Goal: Transaction & Acquisition: Purchase product/service

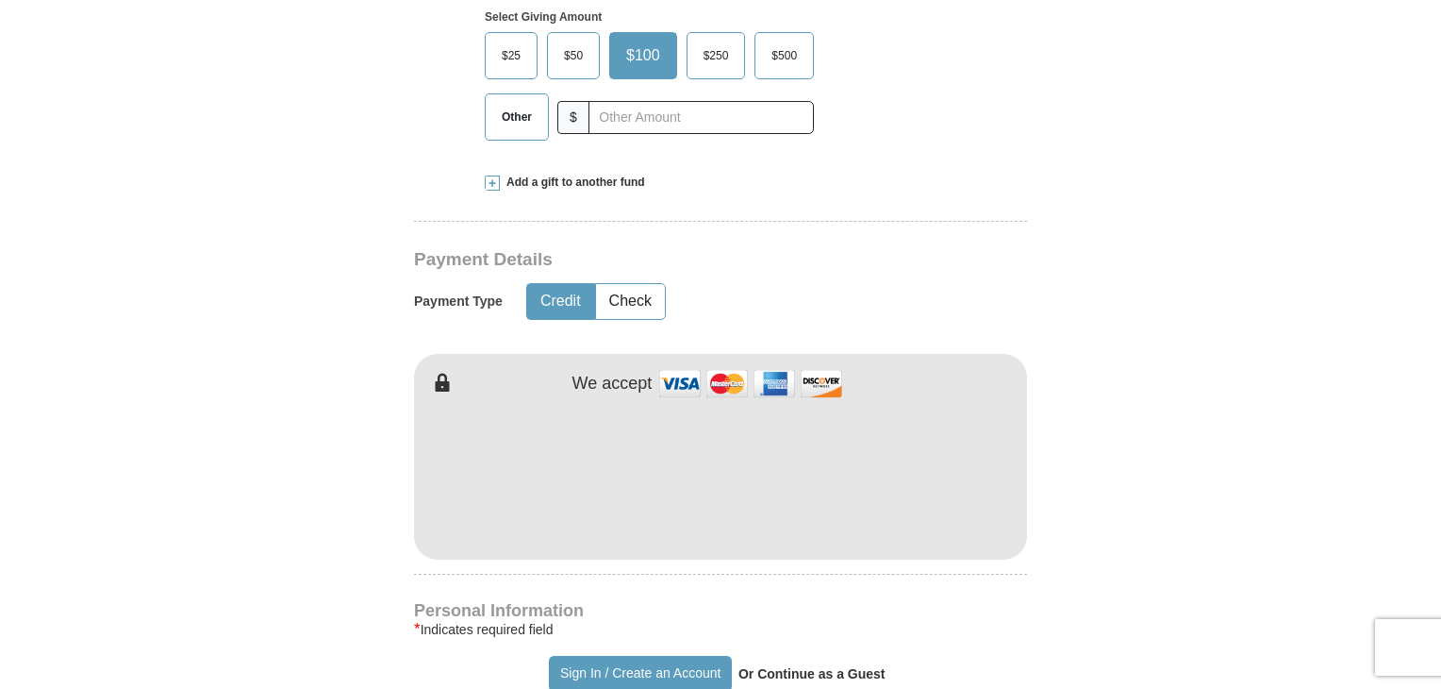
scroll to position [768, 0]
click at [636, 282] on button "Check" at bounding box center [630, 299] width 69 height 35
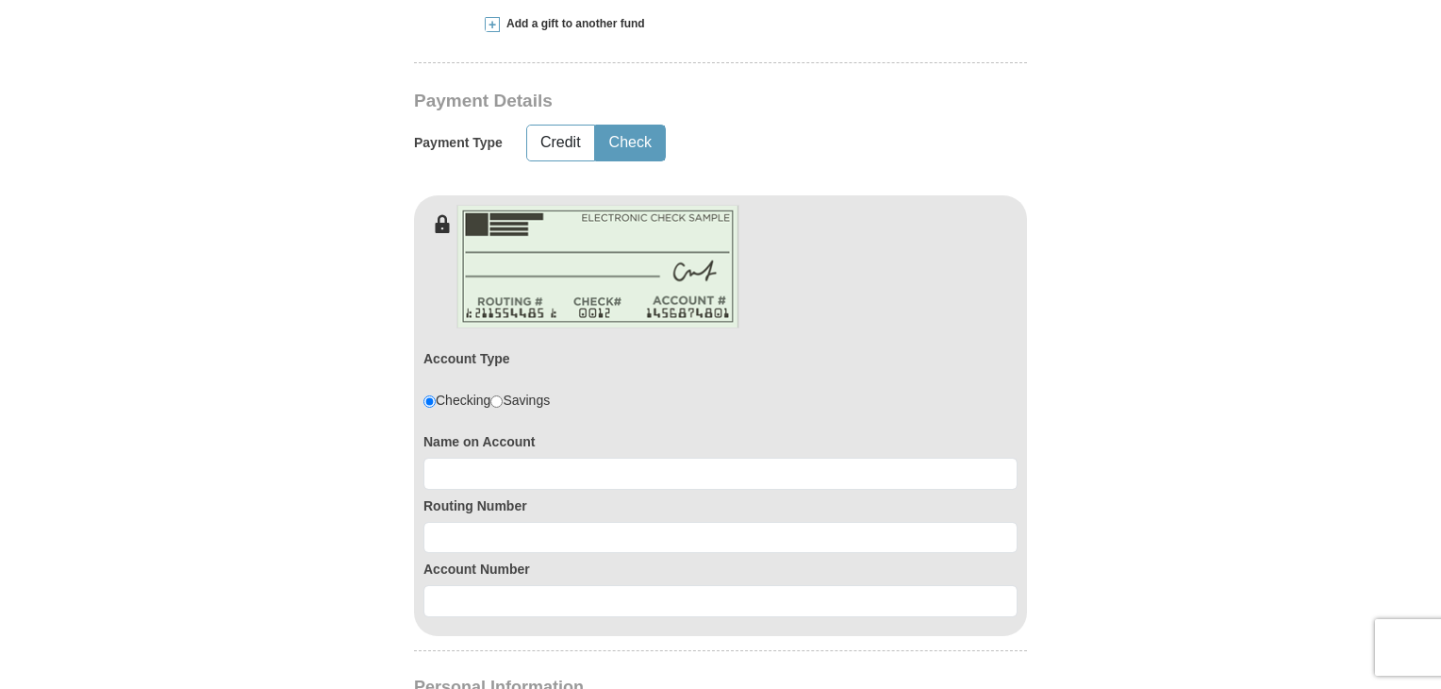
scroll to position [931, 0]
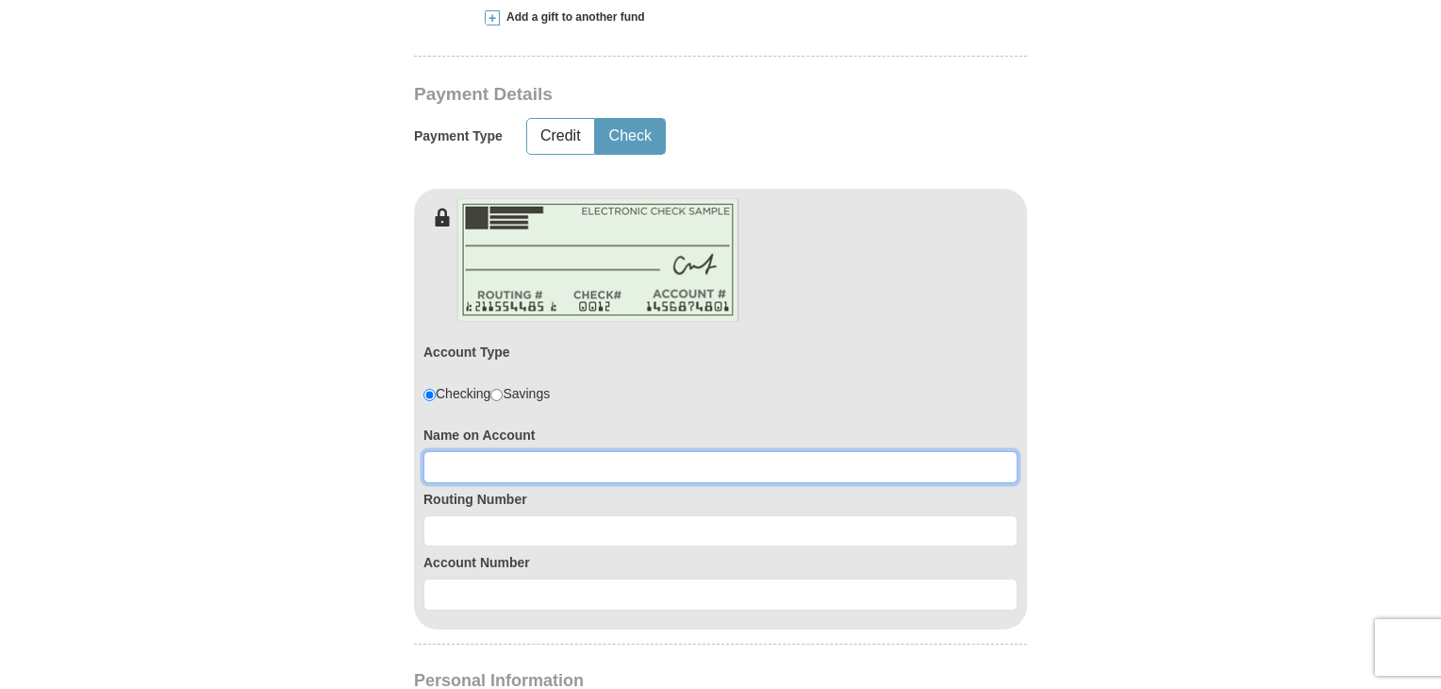
click at [496, 451] on input at bounding box center [721, 467] width 594 height 32
type input "Sheila M GIrardi"
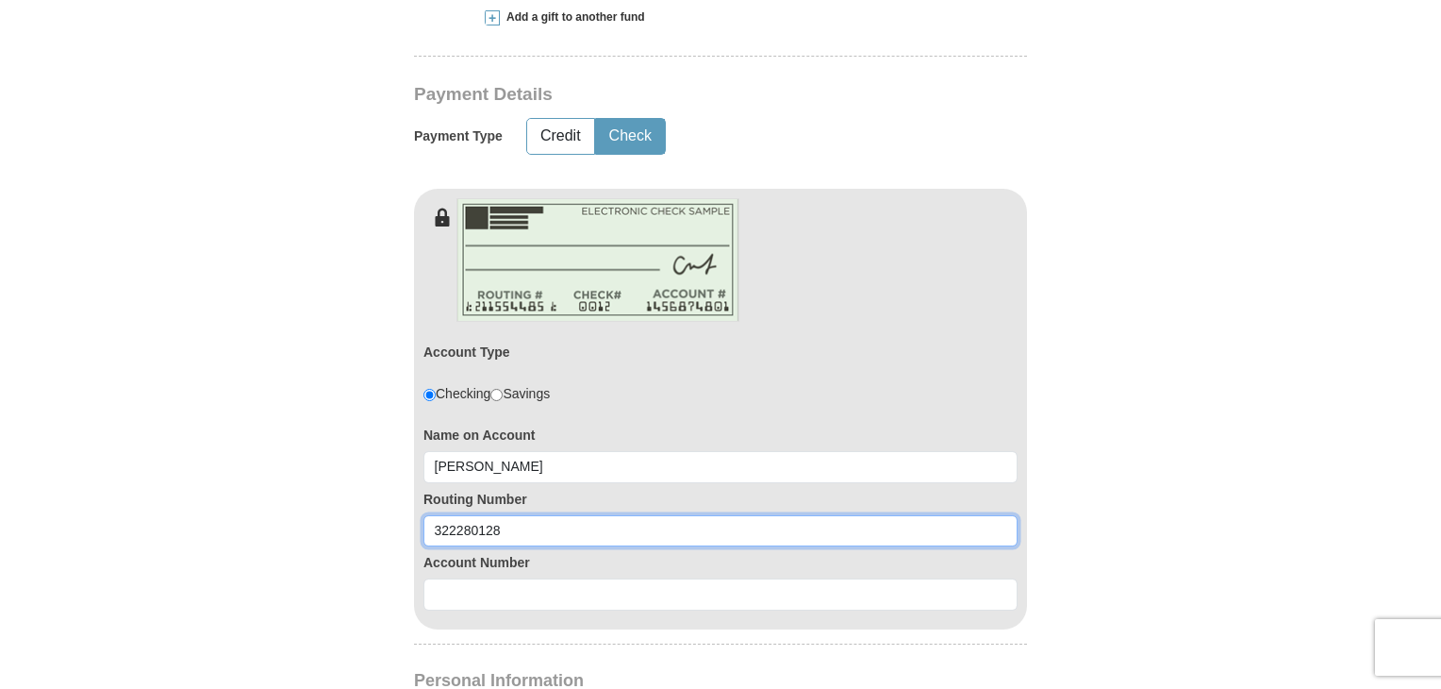
type input "322280128"
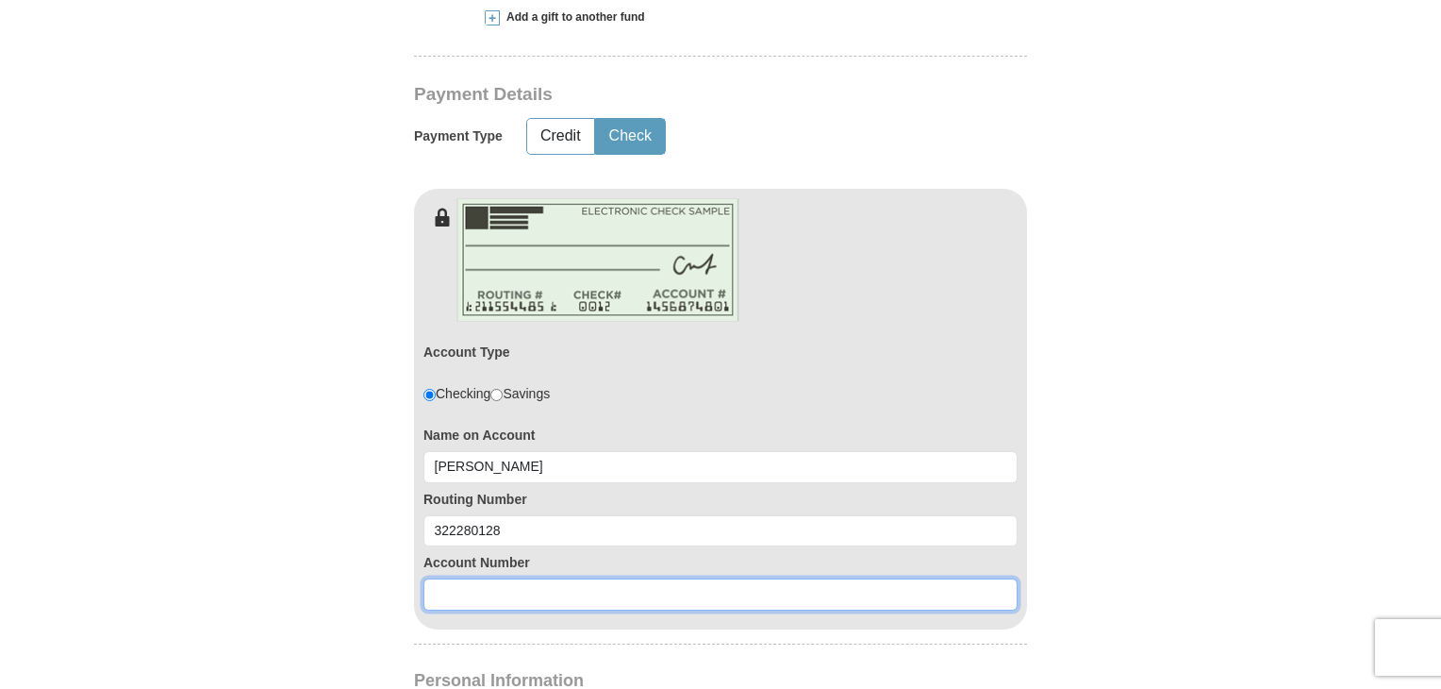
click at [475, 578] on input at bounding box center [721, 594] width 594 height 32
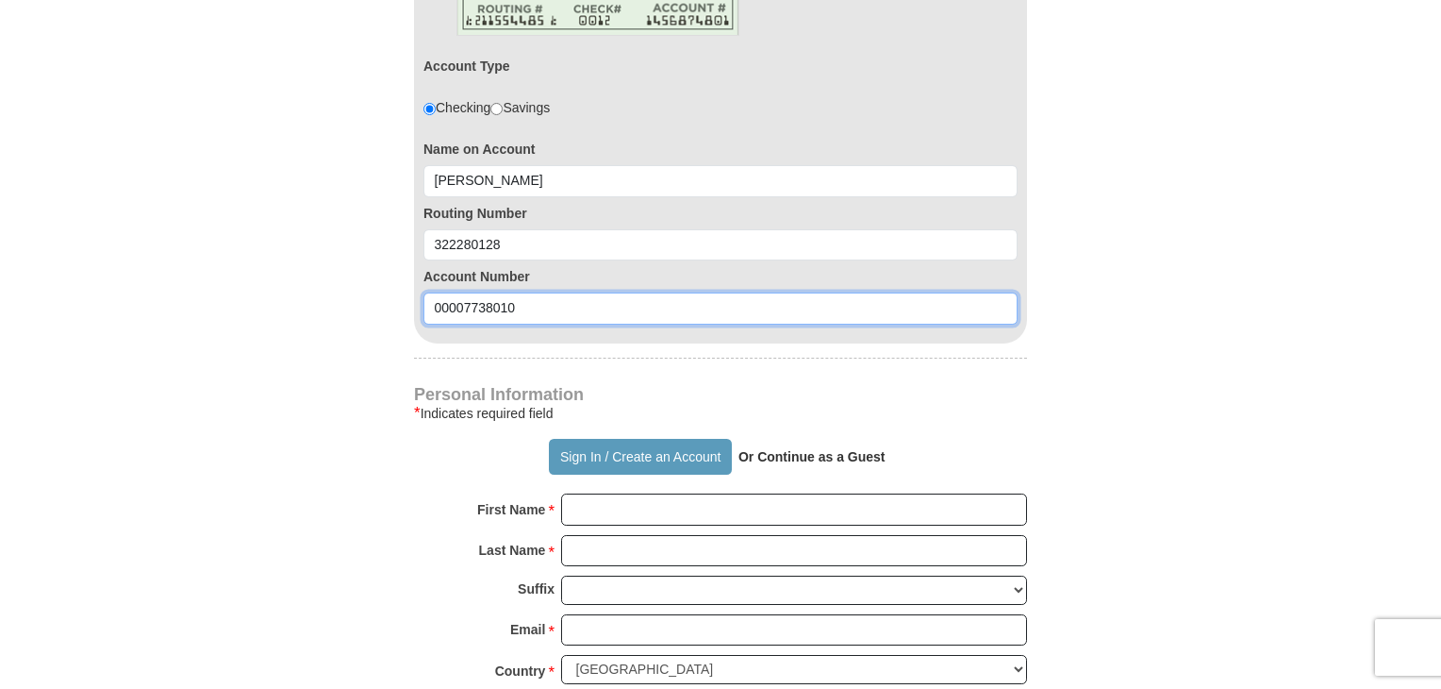
scroll to position [1219, 0]
type input "00007738010"
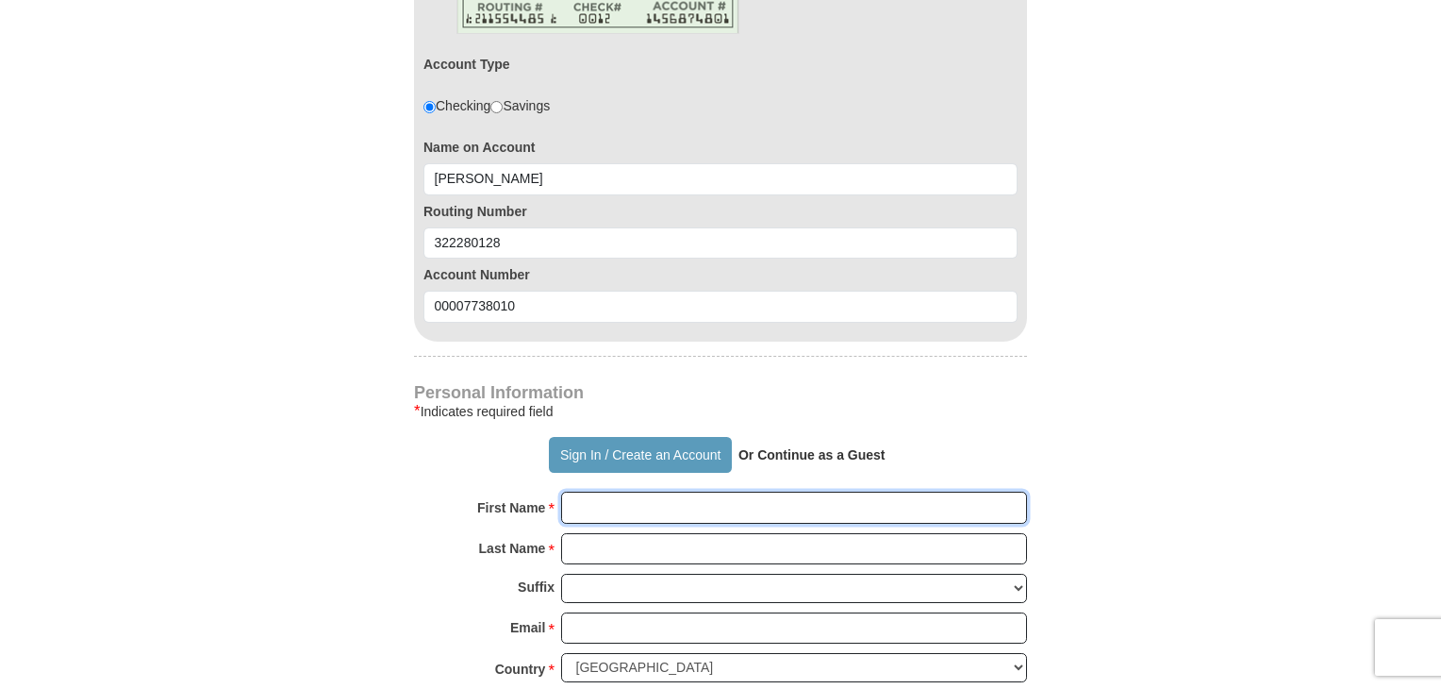
click at [626, 491] on input "First Name *" at bounding box center [794, 507] width 466 height 32
type input "Steve and Sheila"
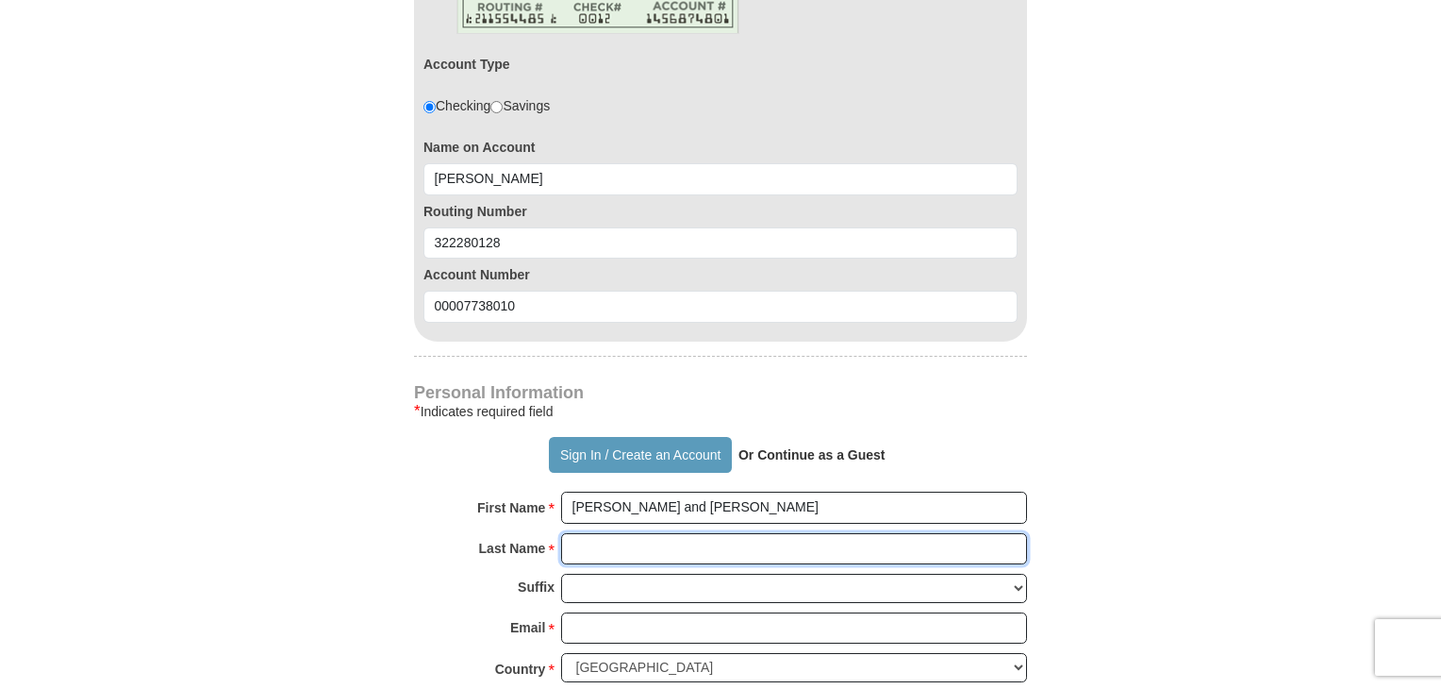
click at [603, 533] on input "Last Name *" at bounding box center [794, 549] width 466 height 32
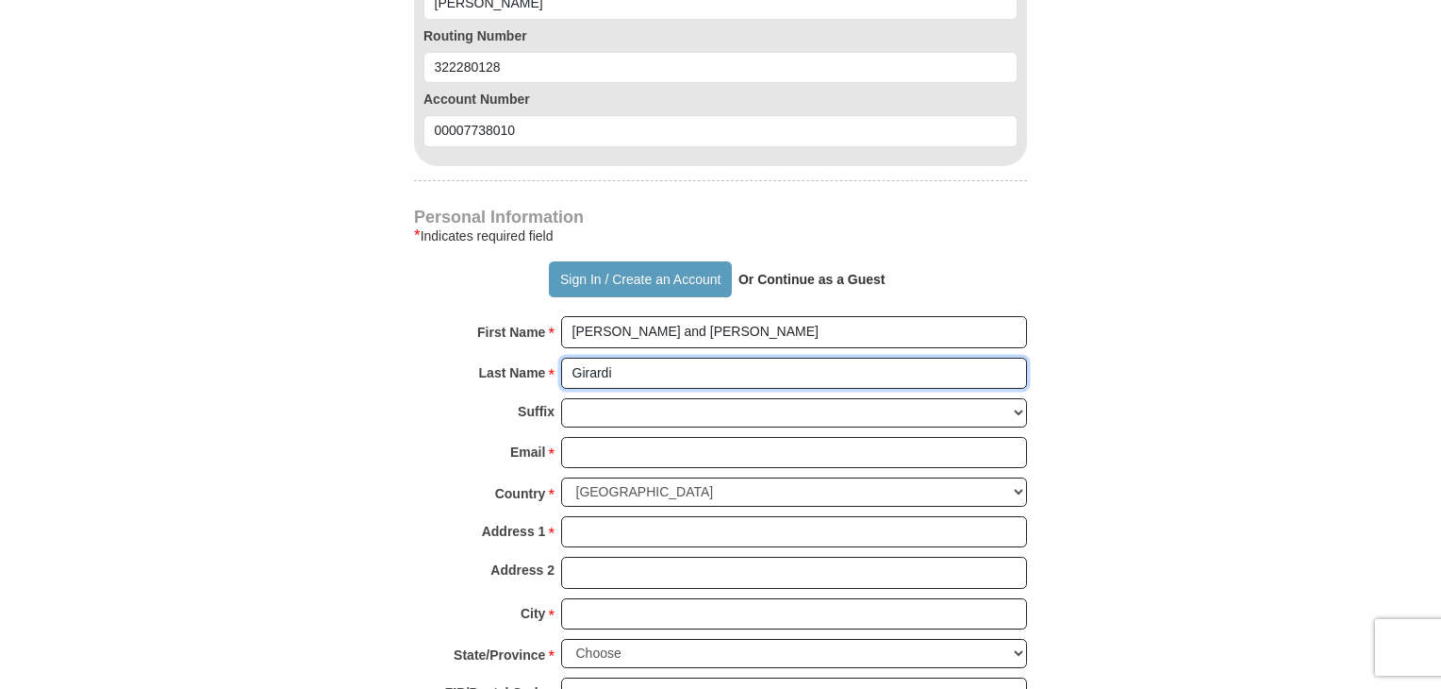
scroll to position [1400, 0]
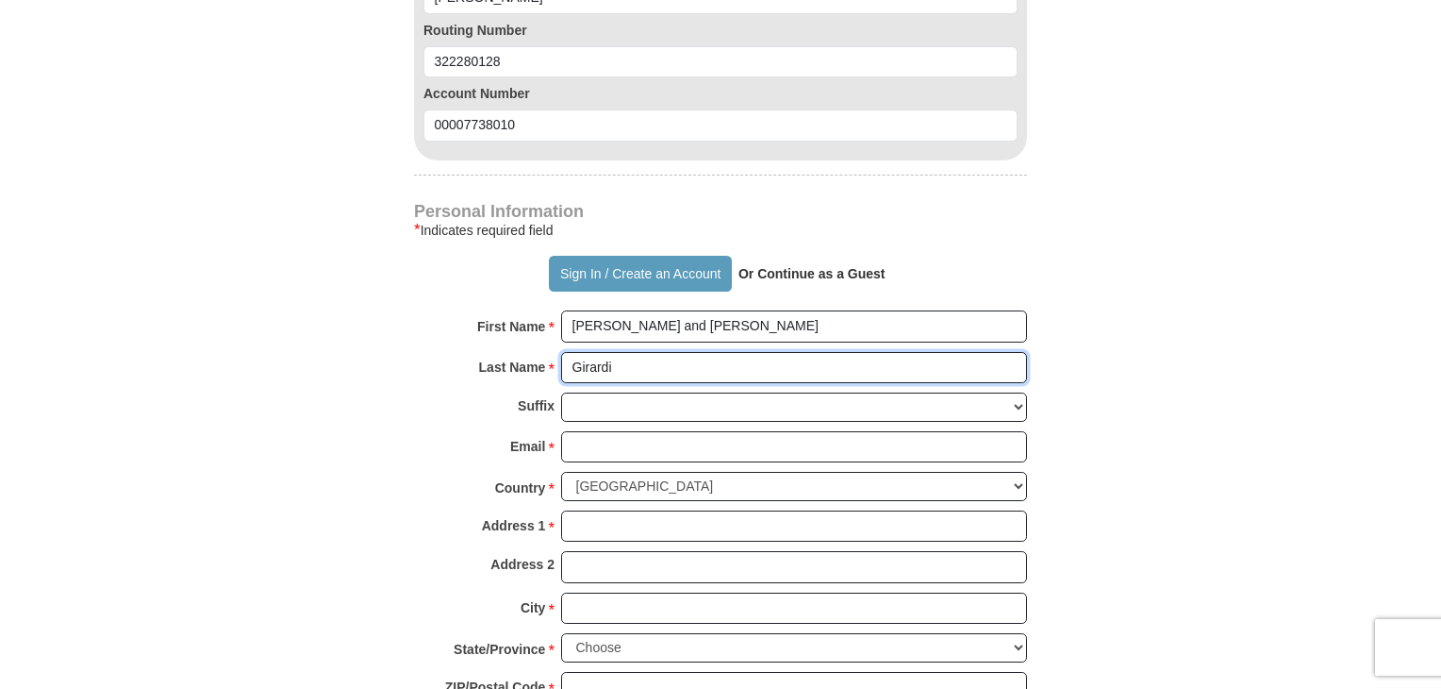
type input "Girardi"
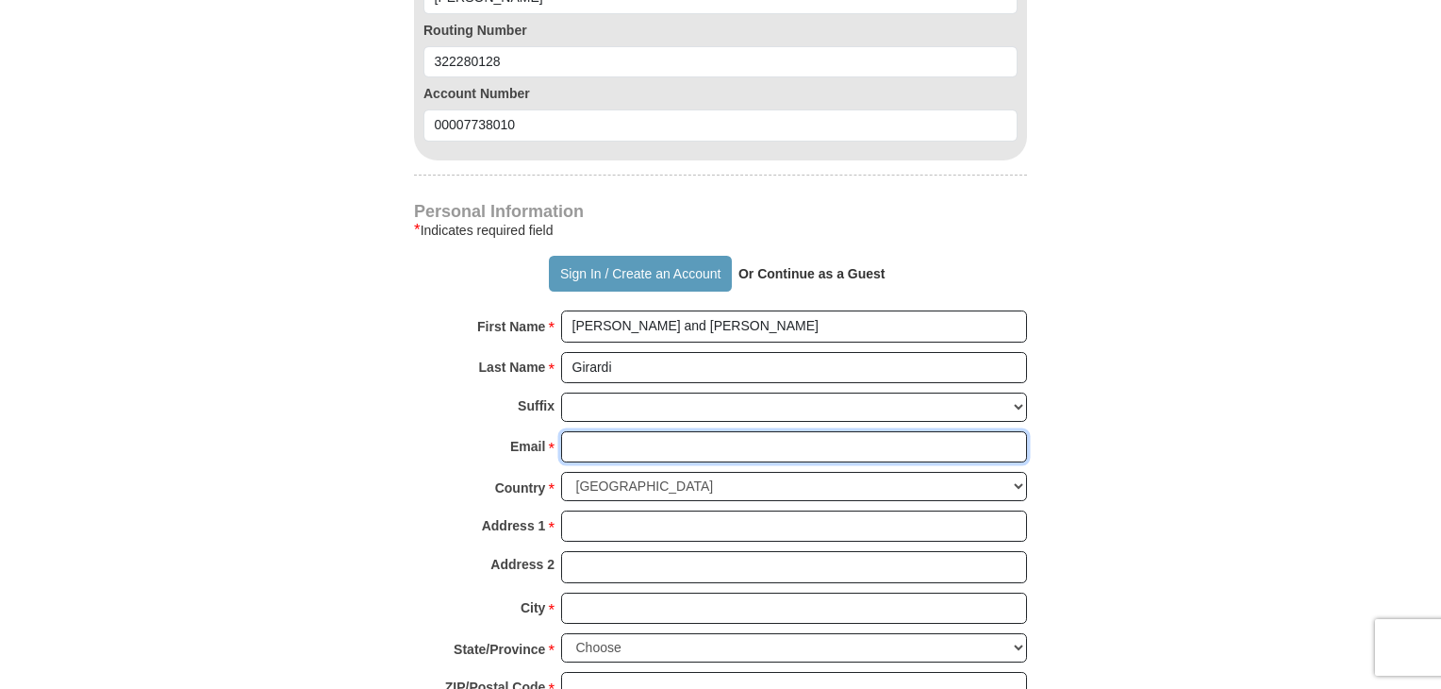
click at [614, 431] on input "Email *" at bounding box center [794, 447] width 466 height 32
type input "smgirardi33@gmail.com"
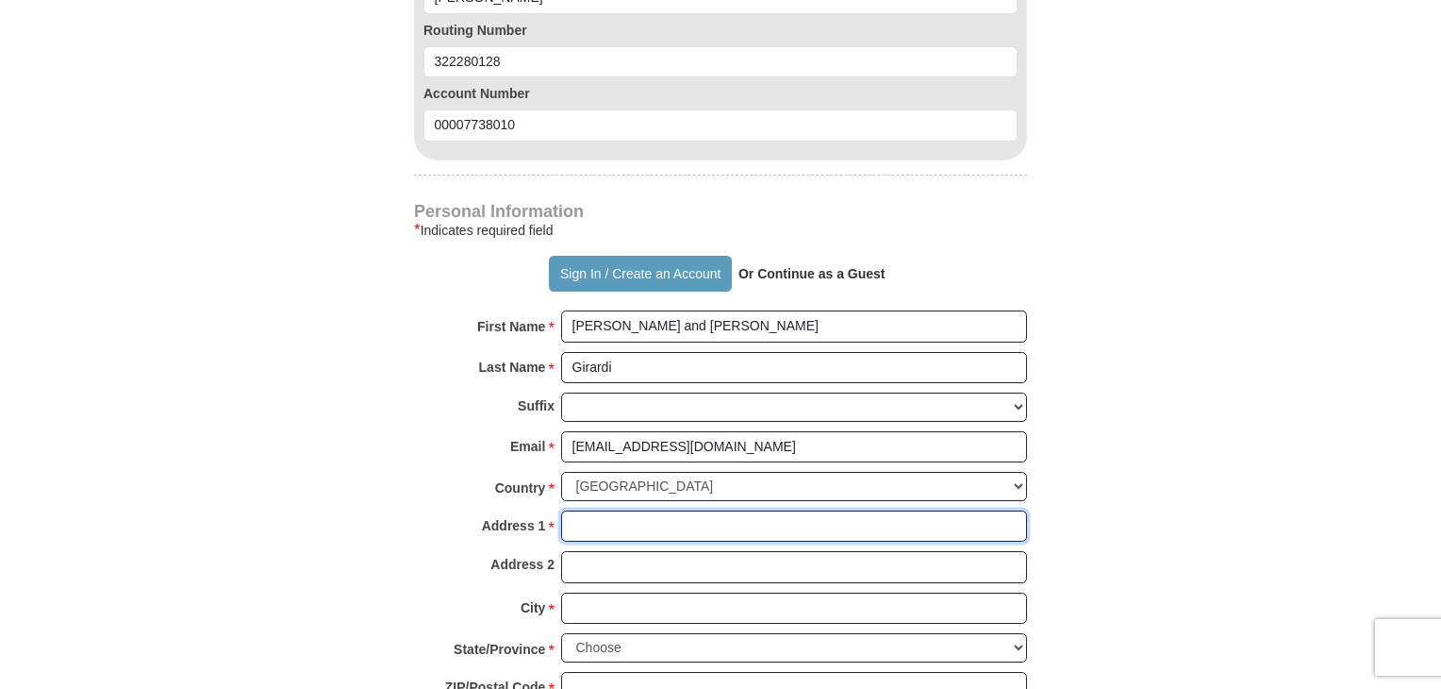
type input "2212 Voorhees Ave, Apt D"
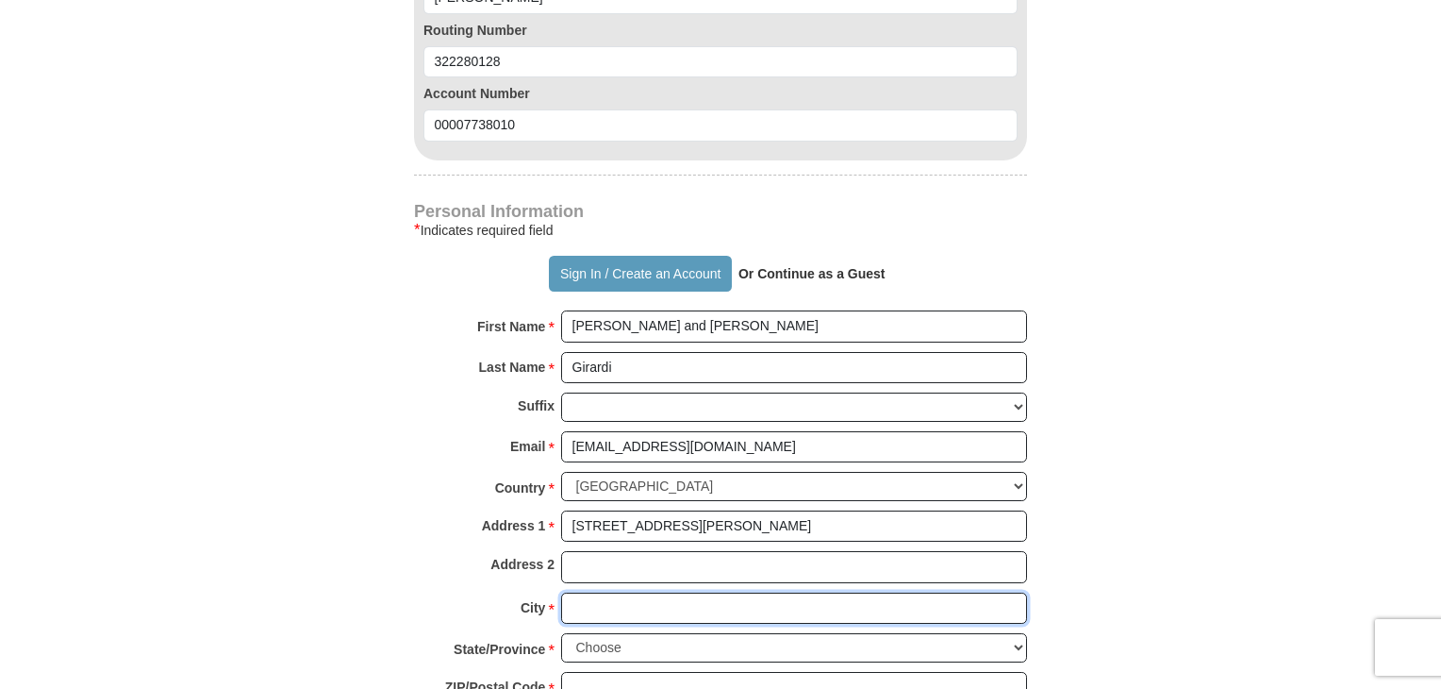
type input "Redondo Beach"
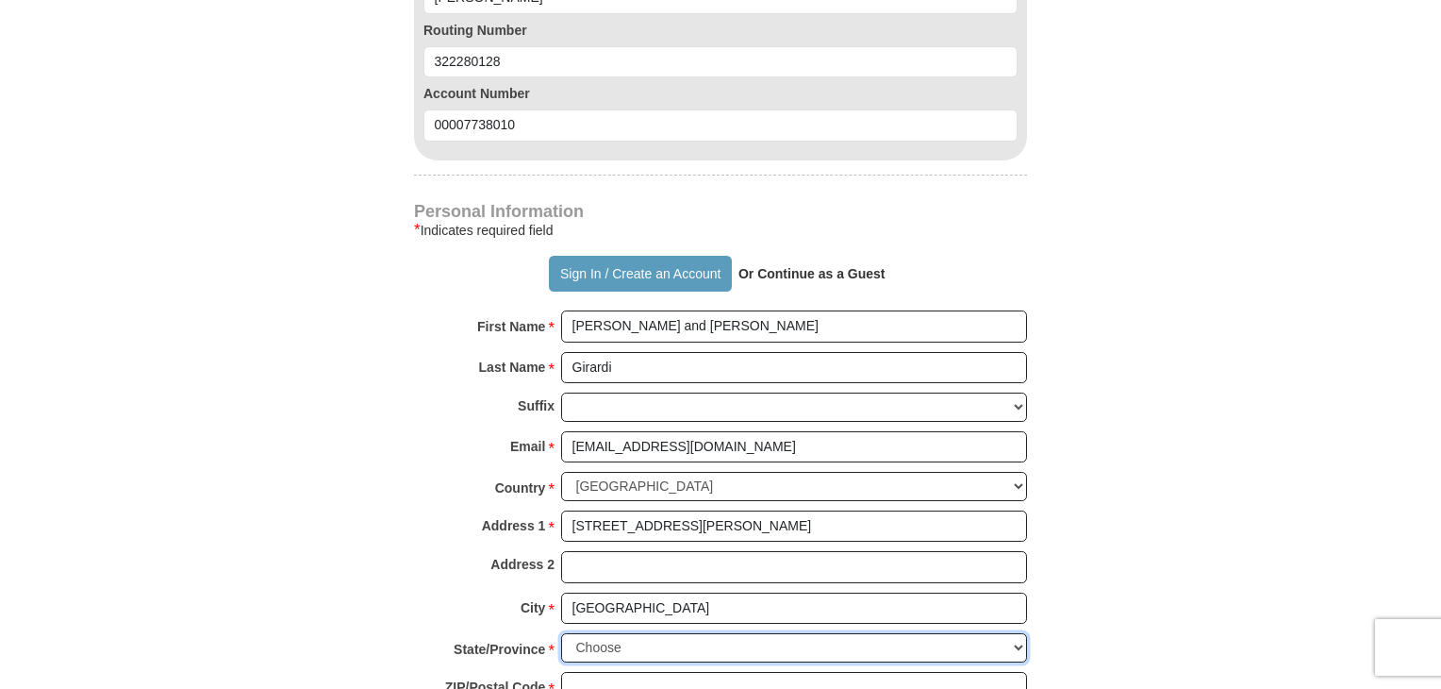
select select "CA"
type input "90278"
type input "3104871954"
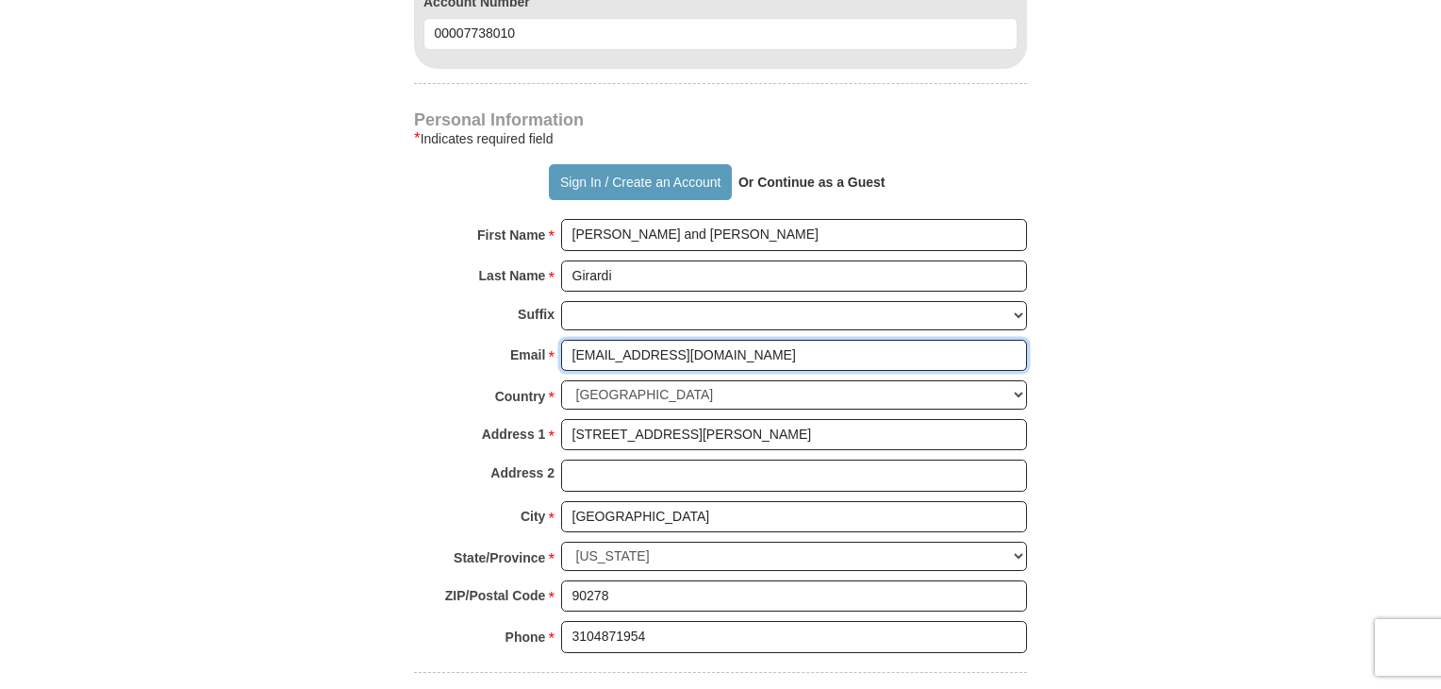
scroll to position [1492, 0]
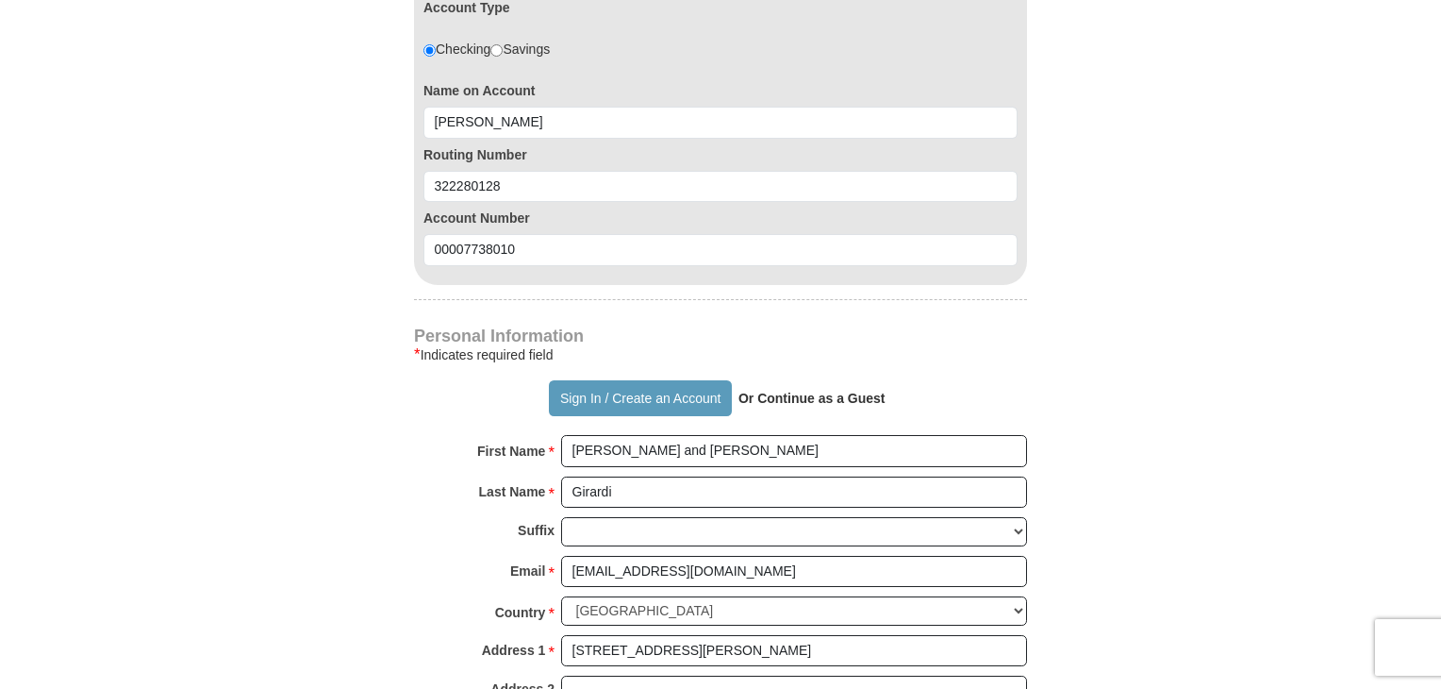
scroll to position [1274, 0]
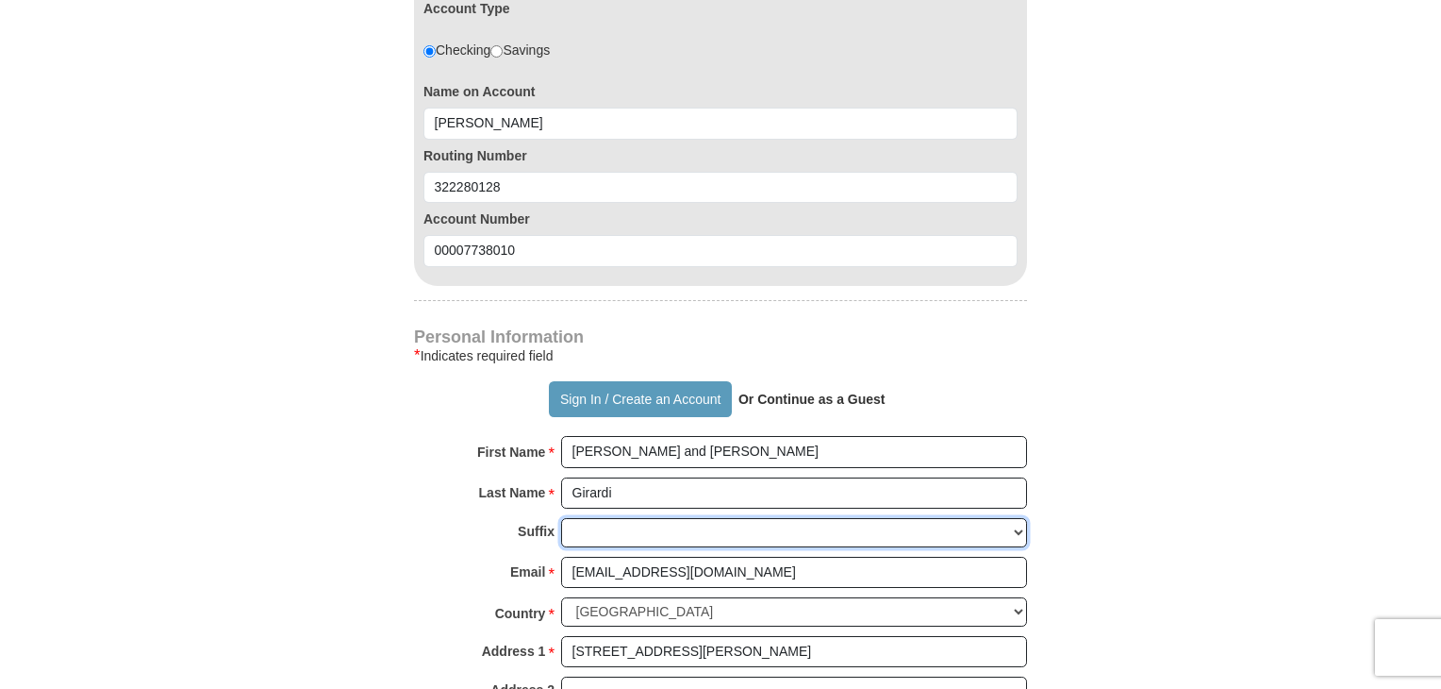
click at [630, 518] on select "Jr Sr I II III IV V VI" at bounding box center [794, 532] width 466 height 29
click at [1185, 366] on form "Already have an account? Sign in for faster giving. Don't have an account? Crea…" at bounding box center [720, 101] width 1075 height 2600
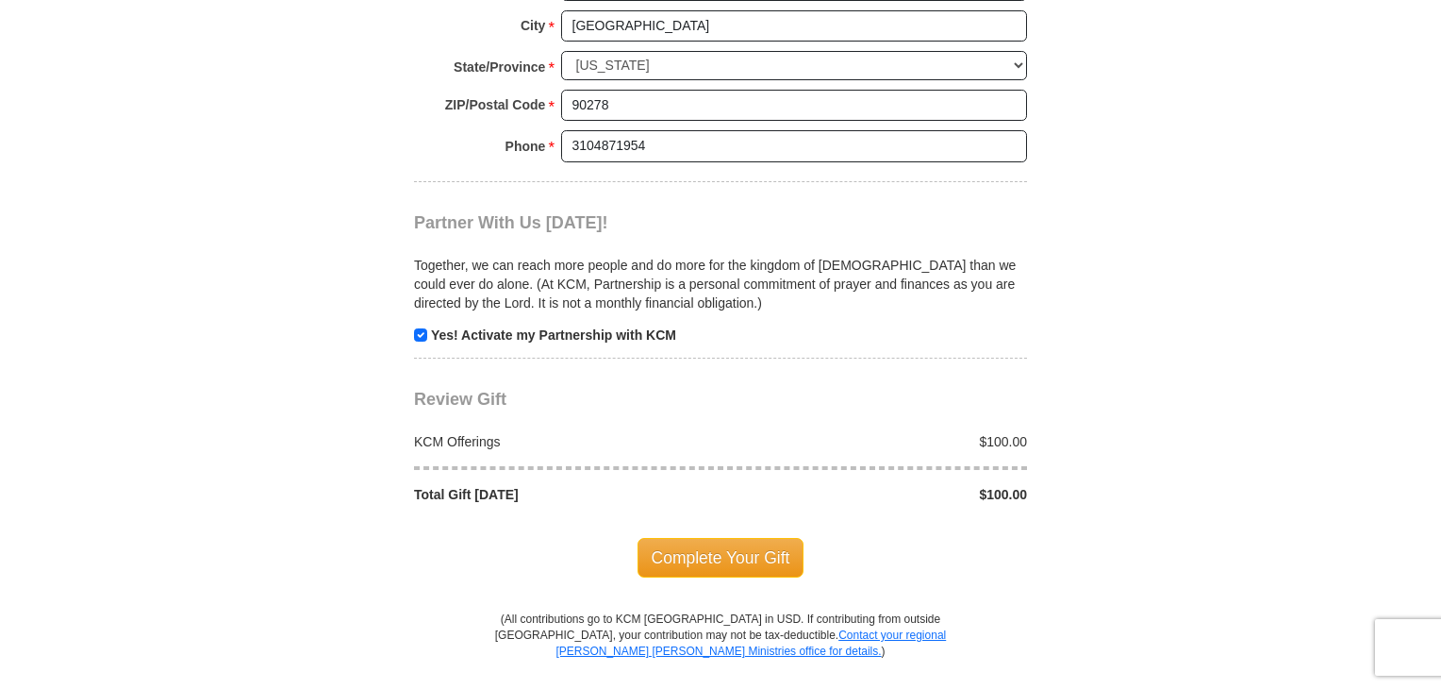
scroll to position [1983, 0]
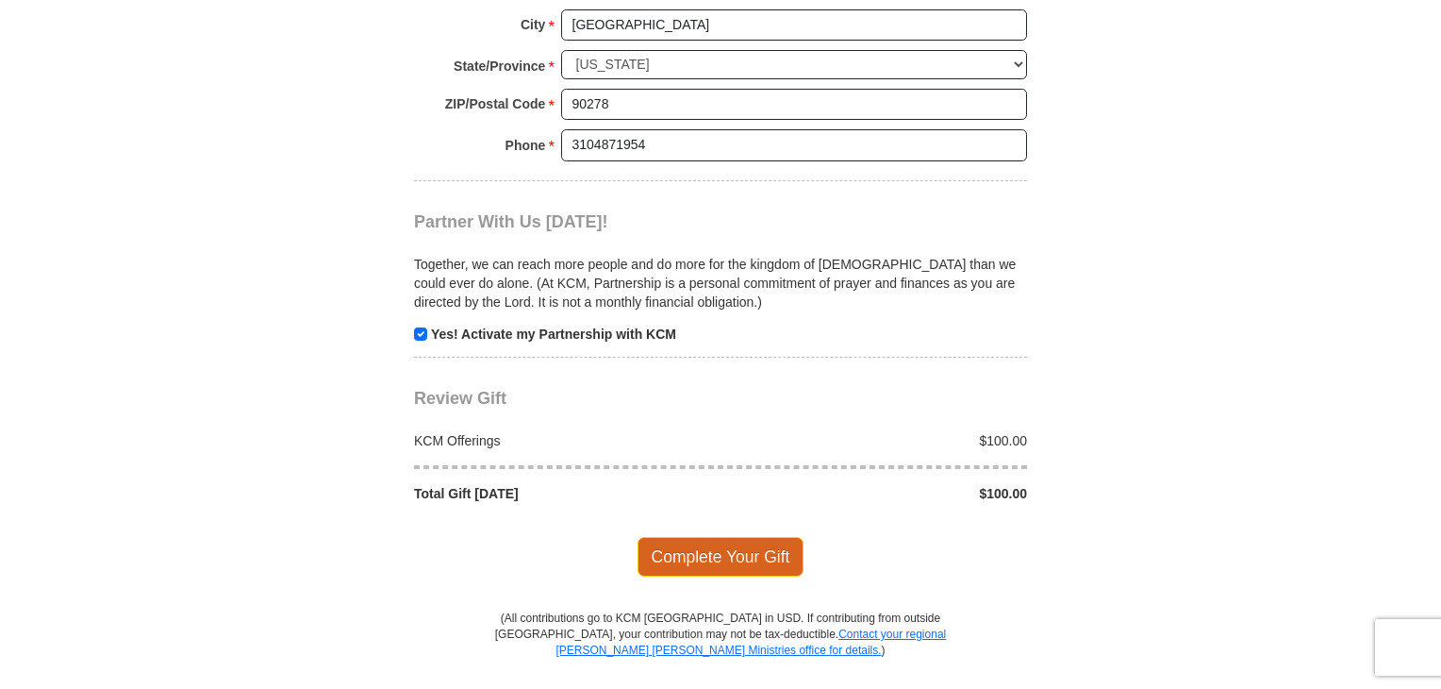
click at [733, 537] on span "Complete Your Gift" at bounding box center [721, 557] width 167 height 40
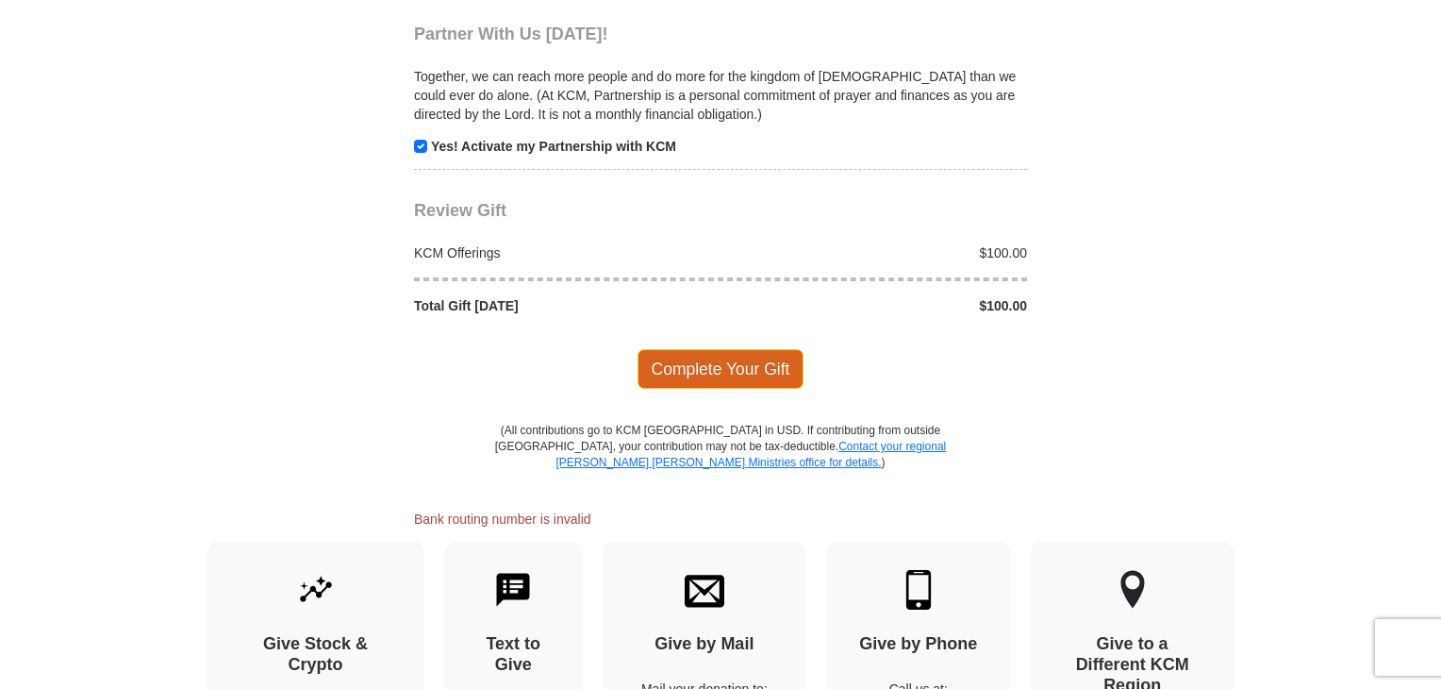
scroll to position [2181, 0]
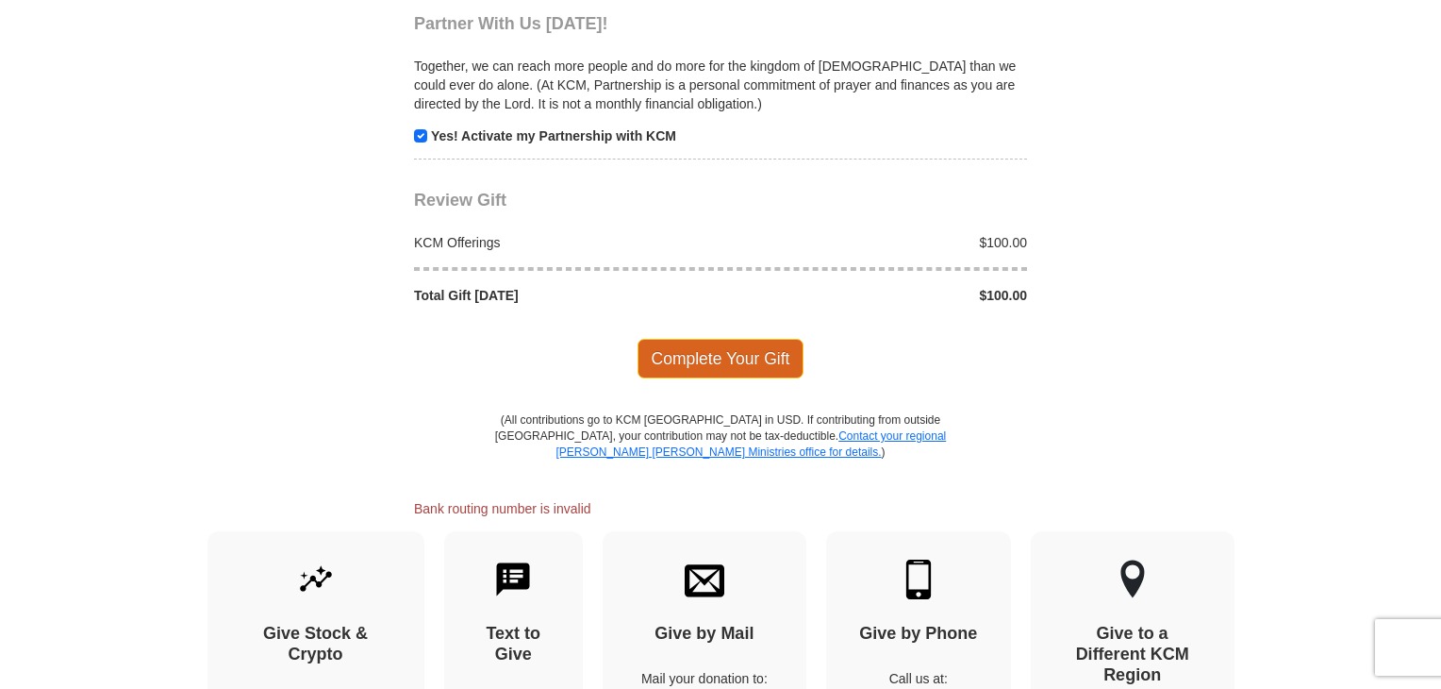
click at [722, 339] on span "Complete Your Gift" at bounding box center [721, 359] width 167 height 40
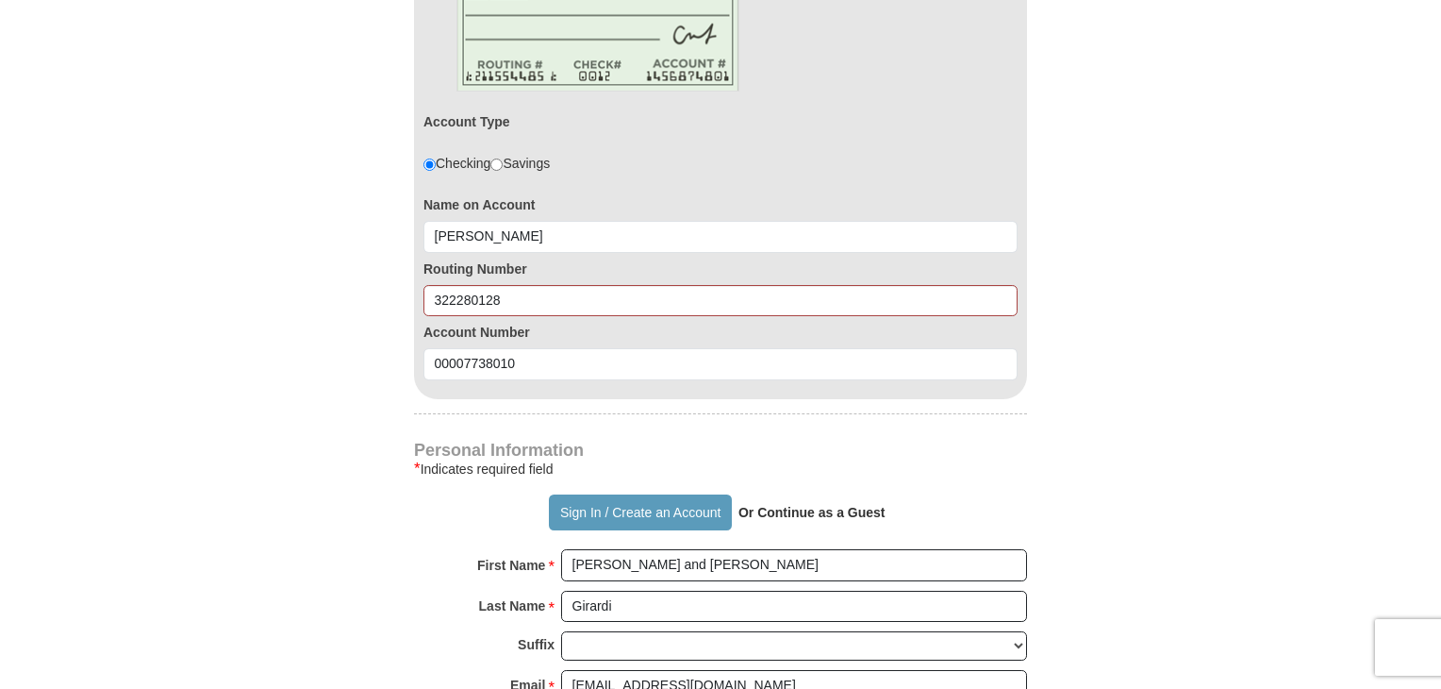
scroll to position [1136, 0]
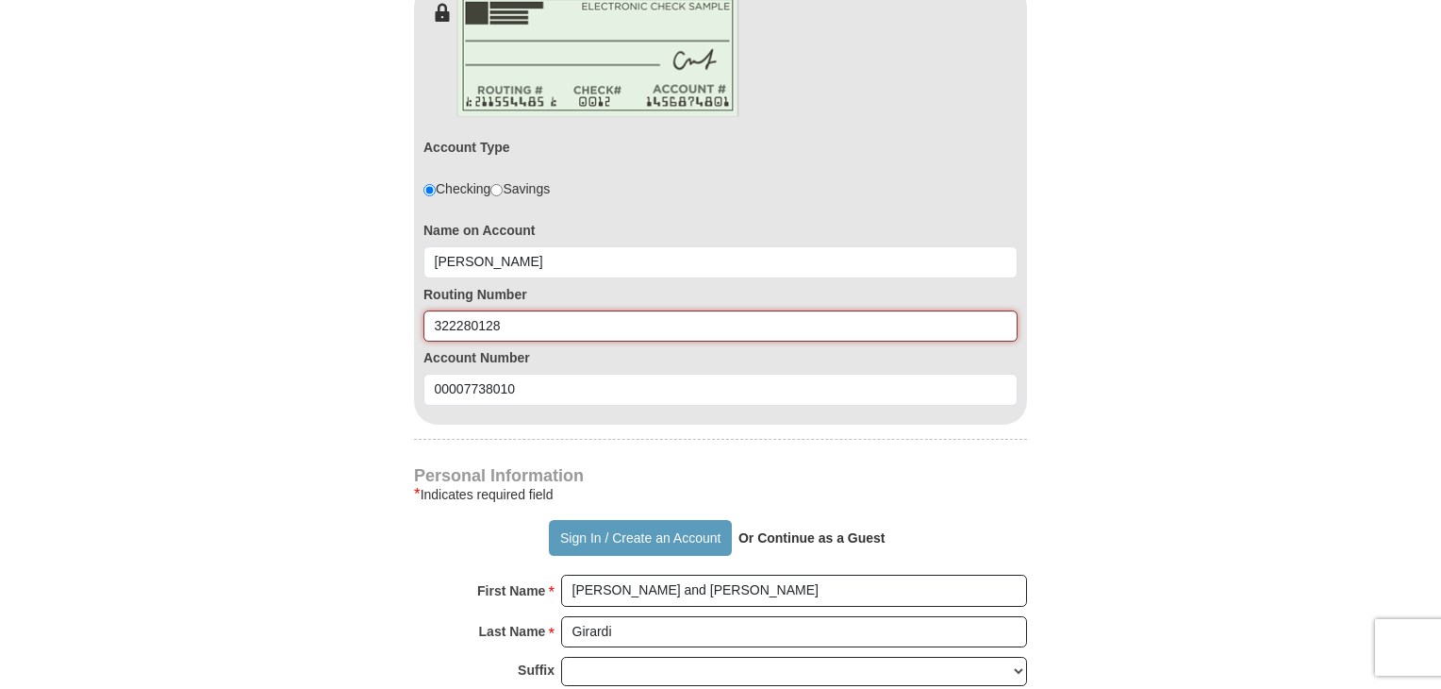
click at [525, 310] on input "322280128" at bounding box center [721, 326] width 594 height 32
type input "3"
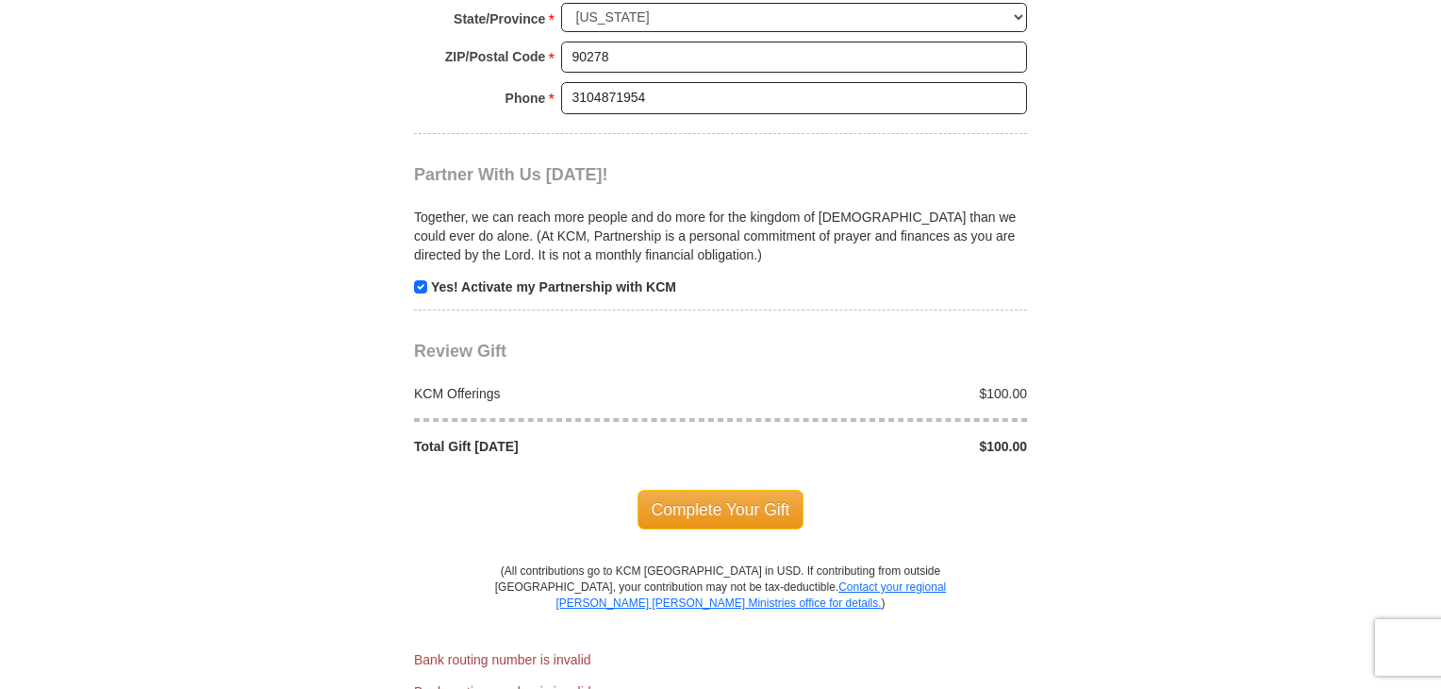
scroll to position [2035, 0]
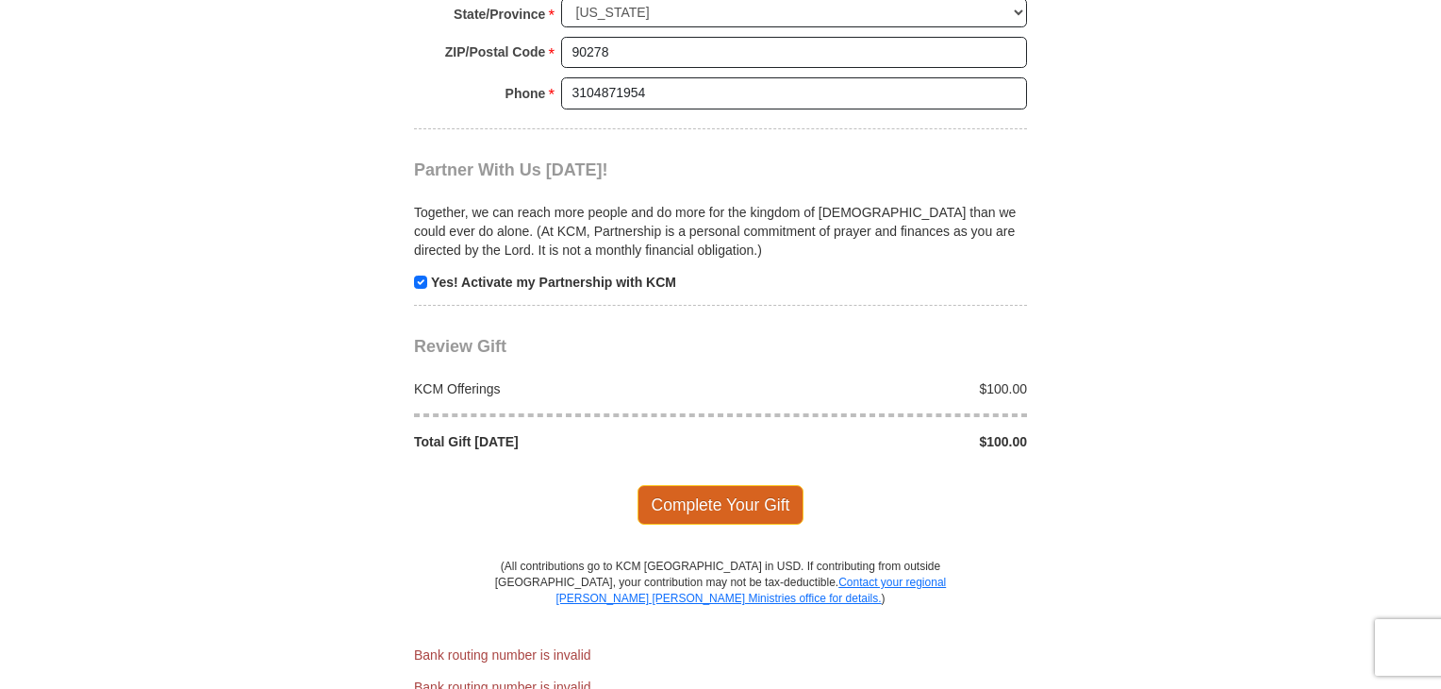
type input "322281028"
click at [723, 485] on span "Complete Your Gift" at bounding box center [721, 505] width 167 height 40
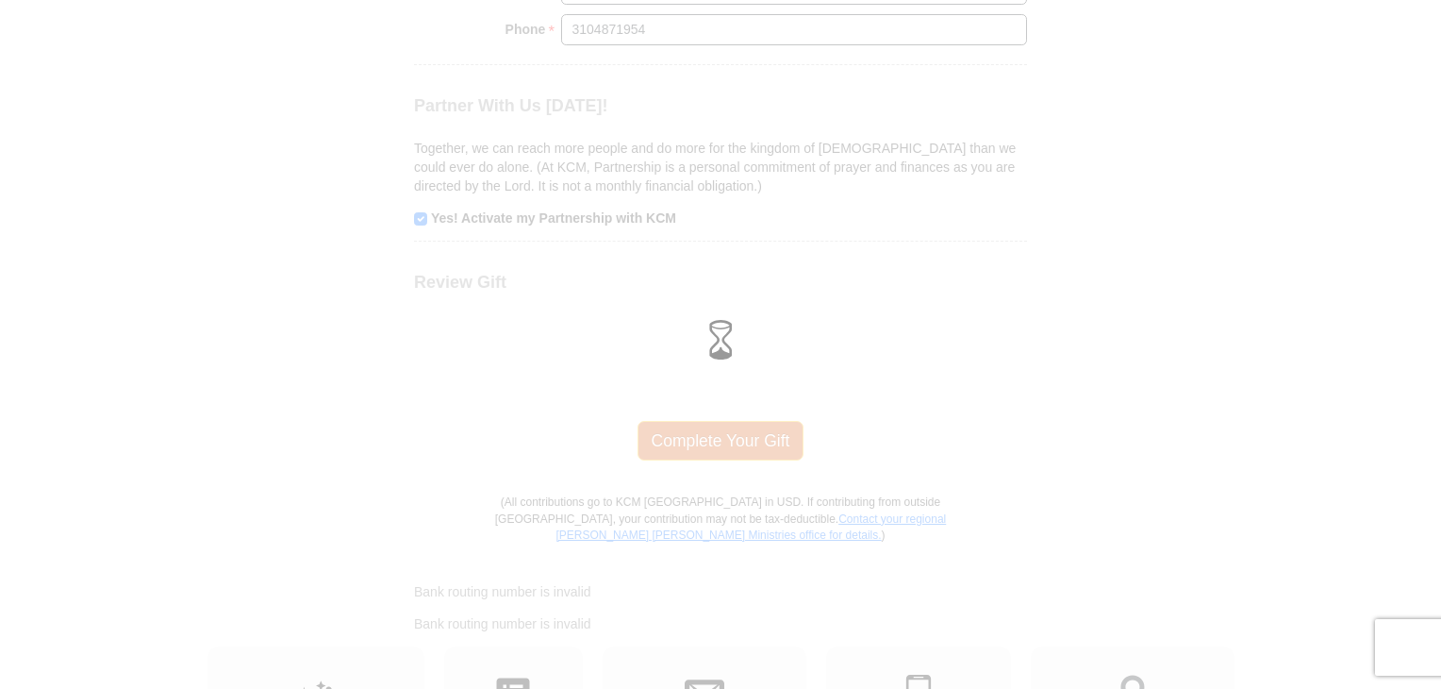
scroll to position [1971, 0]
